Goal: Check status: Check status

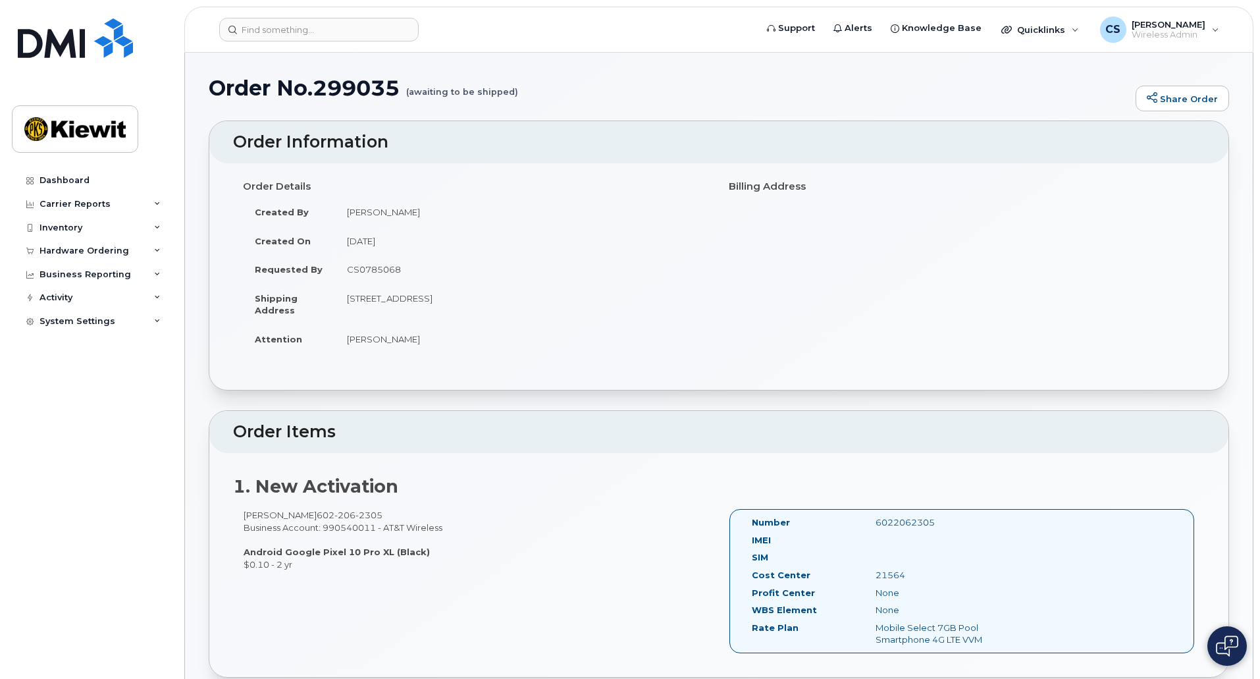
scroll to position [543, 0]
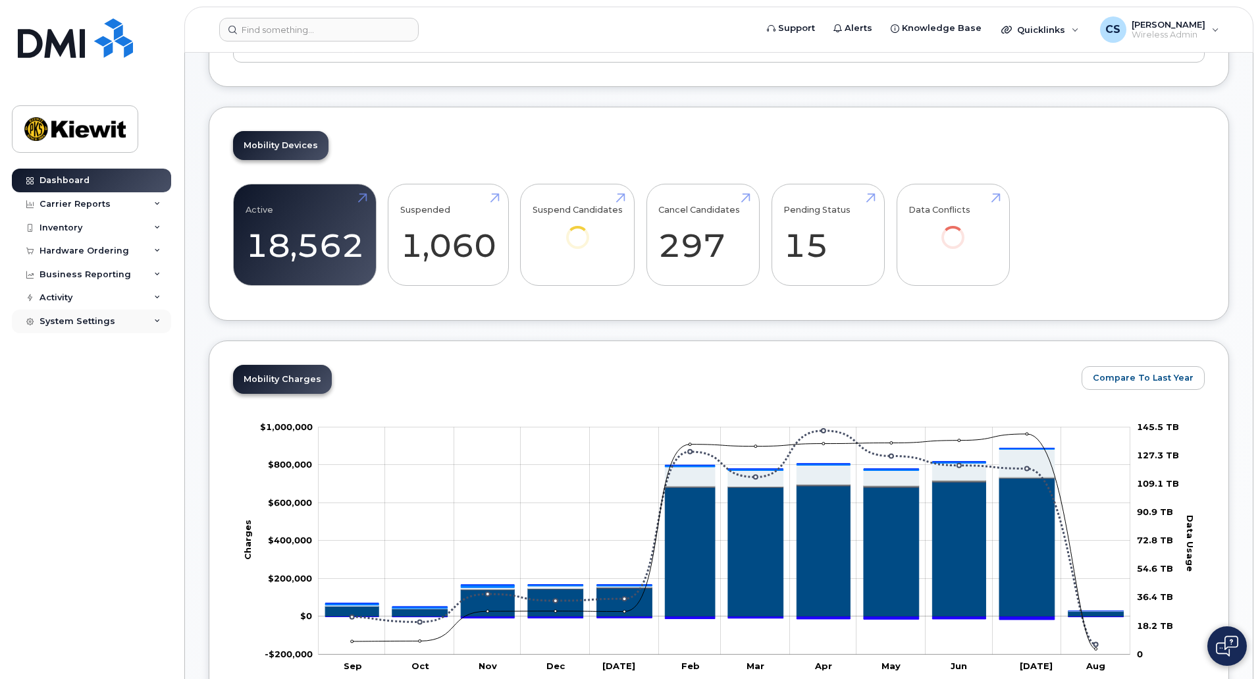
scroll to position [388, 0]
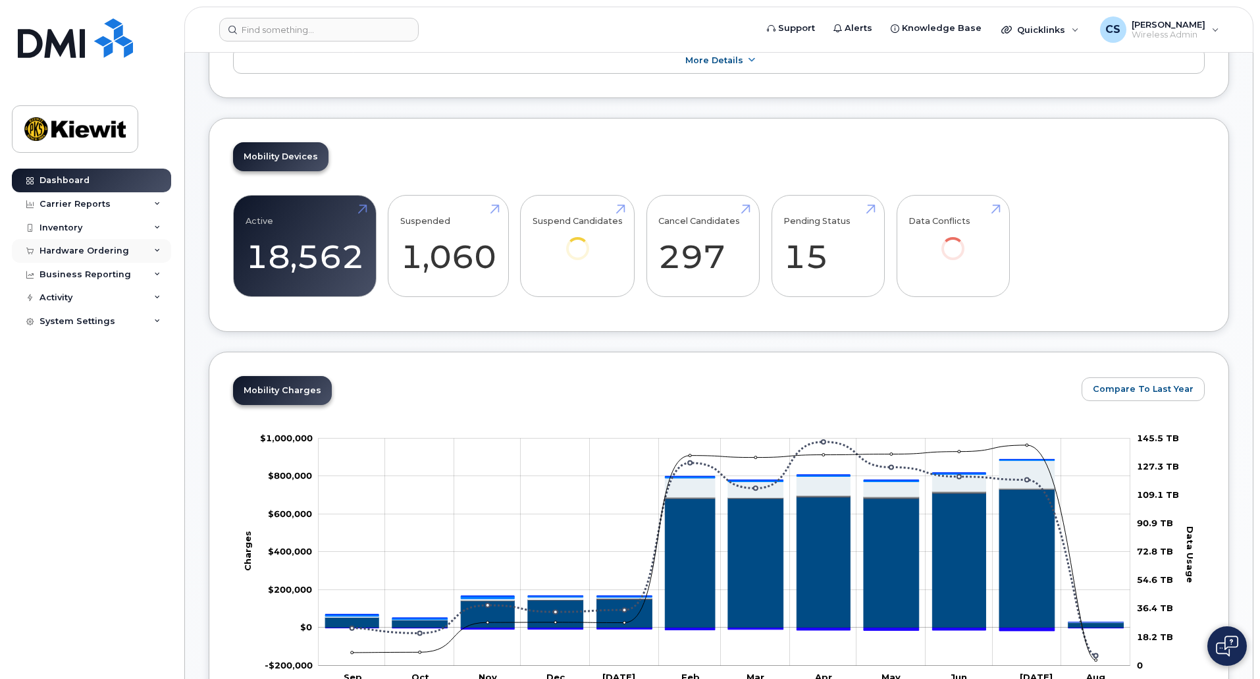
click at [90, 252] on div "Hardware Ordering" at bounding box center [85, 251] width 90 height 11
click at [79, 295] on link "Orders" at bounding box center [103, 300] width 136 height 25
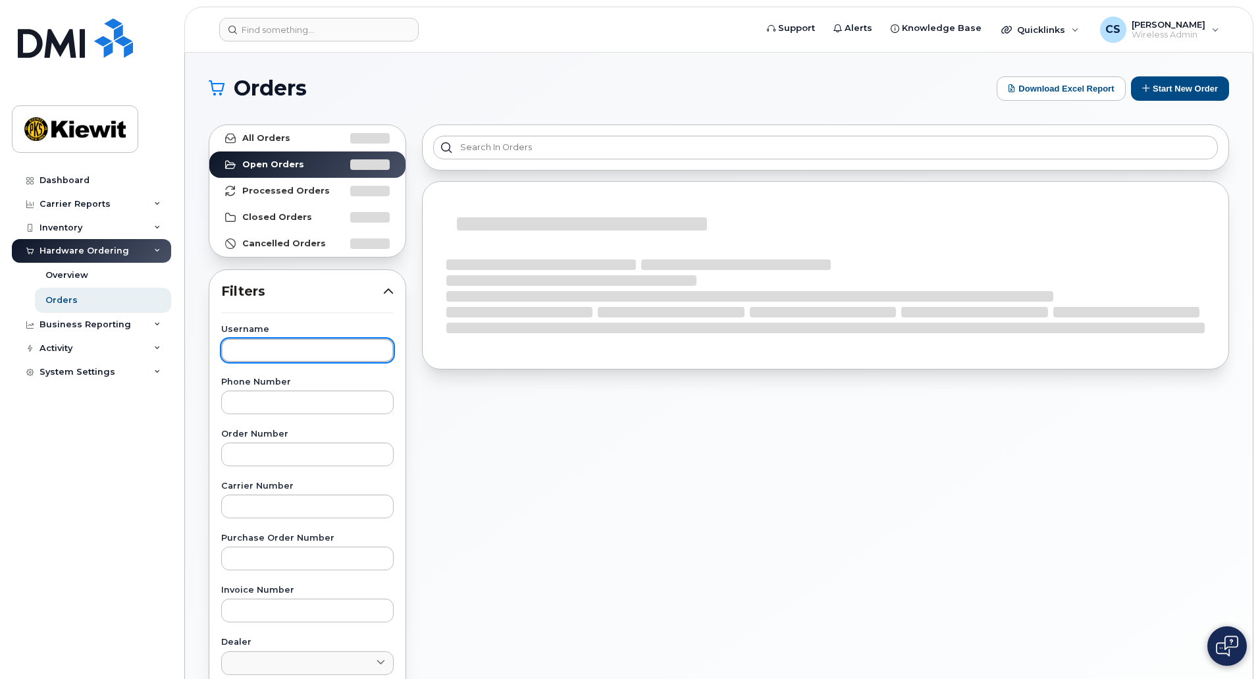
click at [310, 345] on input "text" at bounding box center [307, 350] width 173 height 24
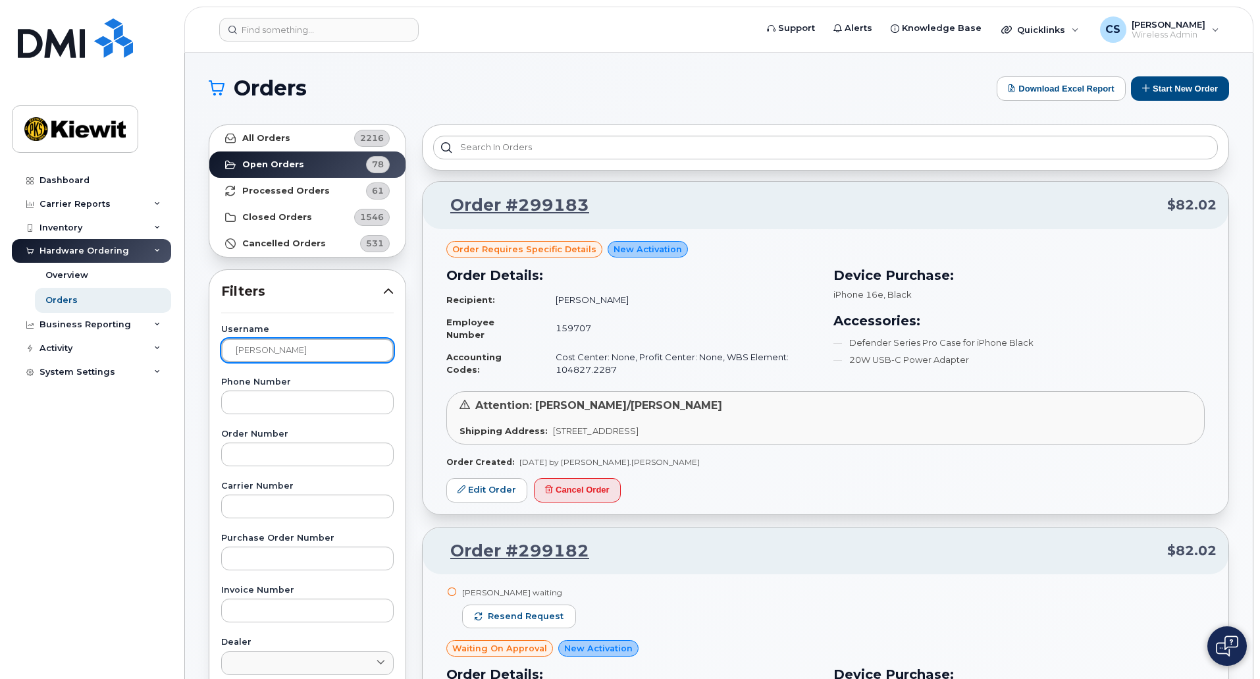
type input "schmitz"
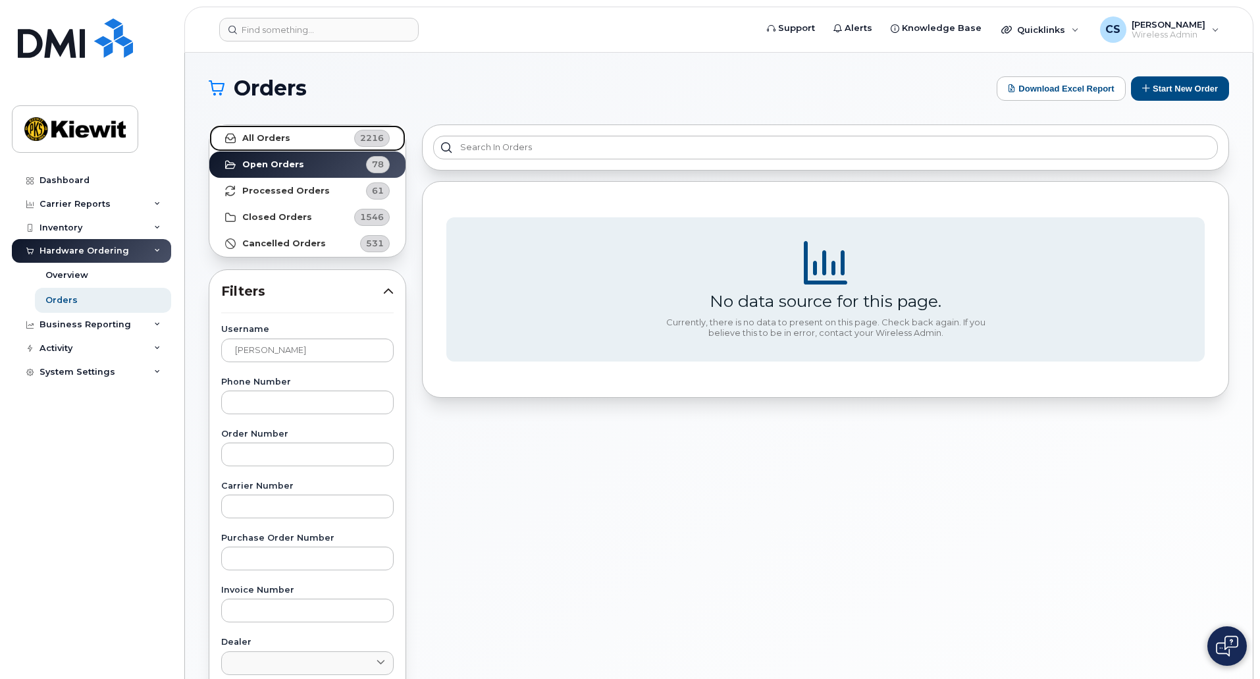
click at [272, 139] on strong "All Orders" at bounding box center [266, 138] width 48 height 11
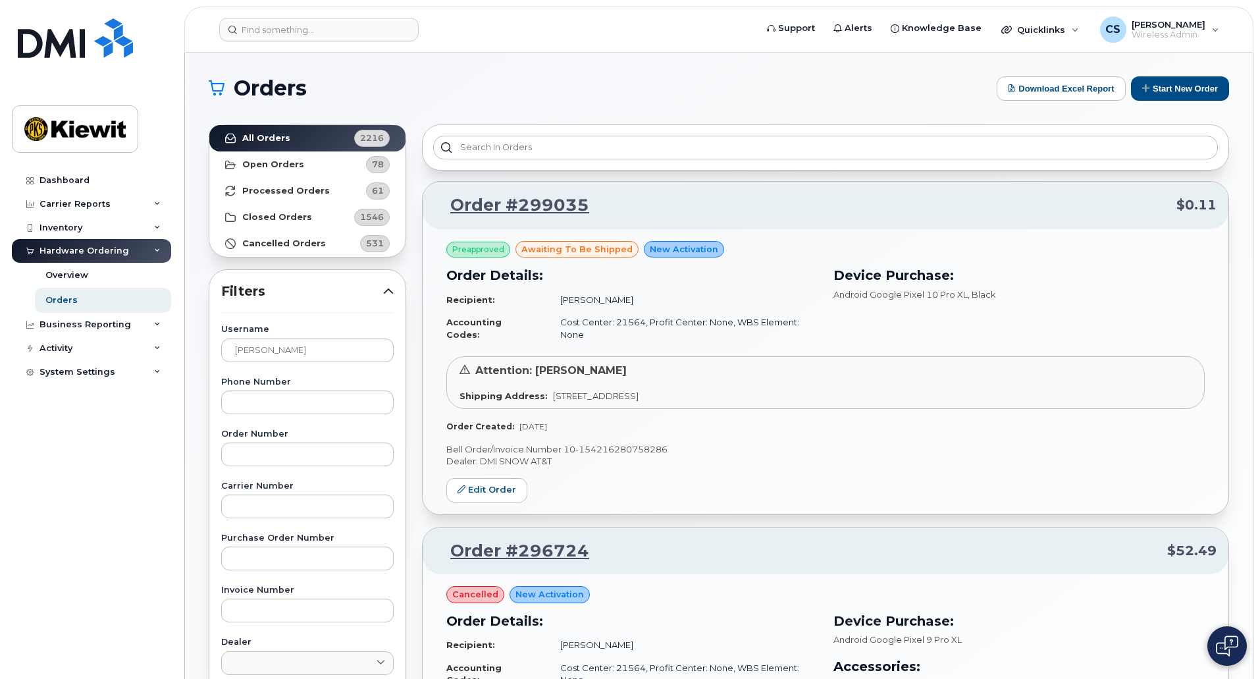
click at [573, 252] on span "awaiting to be shipped" at bounding box center [576, 249] width 111 height 13
click at [548, 205] on link "Order #299035" at bounding box center [512, 206] width 155 height 24
